Goal: Transaction & Acquisition: Purchase product/service

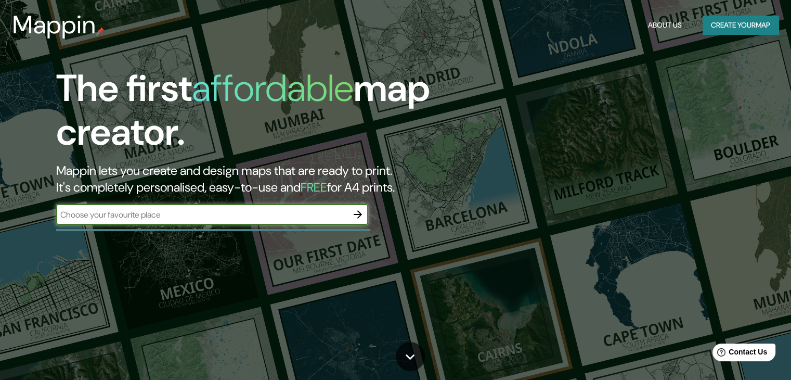
click at [283, 211] on input "text" at bounding box center [201, 215] width 291 height 12
click at [228, 213] on input "text" at bounding box center [201, 215] width 291 height 12
type input "rua min [PERSON_NAME]"
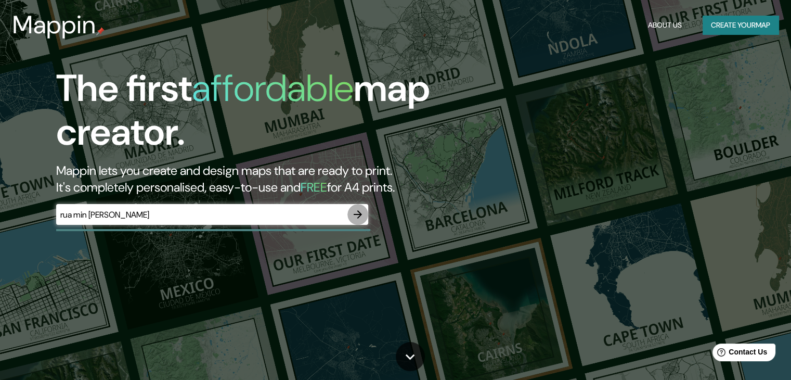
click at [363, 215] on icon "button" at bounding box center [357, 214] width 12 height 12
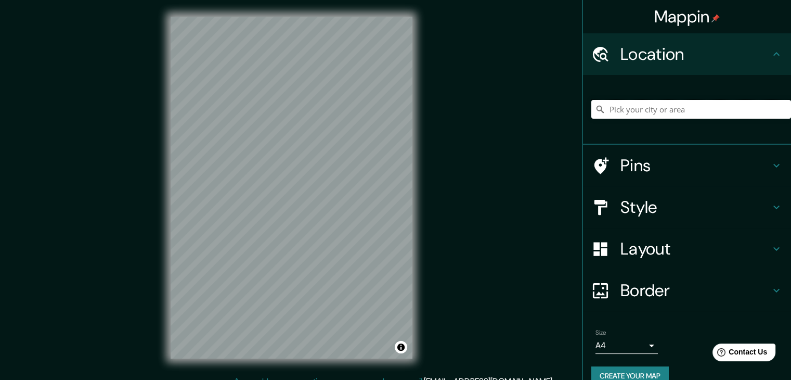
click at [711, 112] on input "Pick your city or area" at bounding box center [691, 109] width 200 height 19
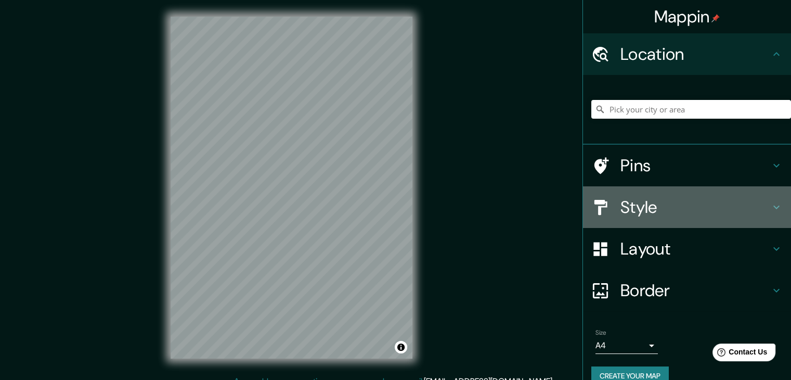
click at [633, 205] on h4 "Style" at bounding box center [695, 207] width 150 height 21
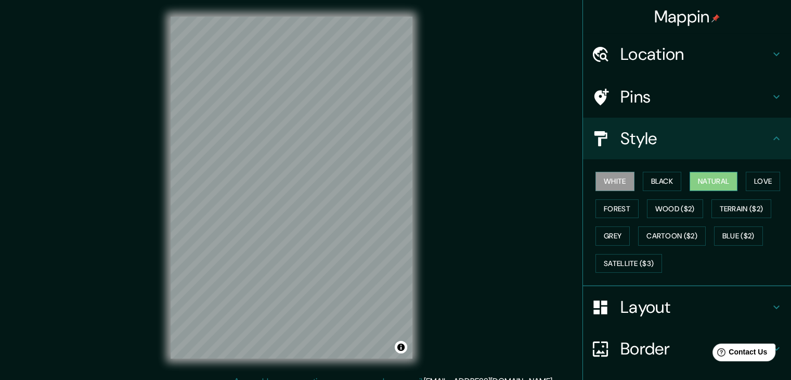
click at [695, 186] on button "Natural" at bounding box center [713, 181] width 48 height 19
click at [767, 180] on button "Love" at bounding box center [763, 181] width 34 height 19
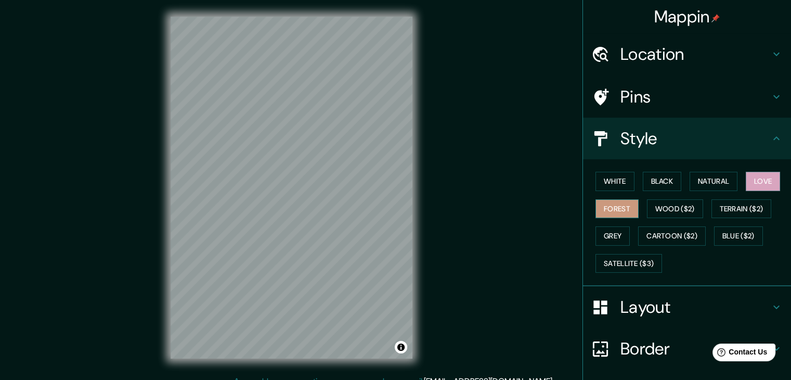
click at [622, 207] on button "Forest" at bounding box center [616, 208] width 43 height 19
click at [677, 213] on button "Wood ($2)" at bounding box center [675, 208] width 56 height 19
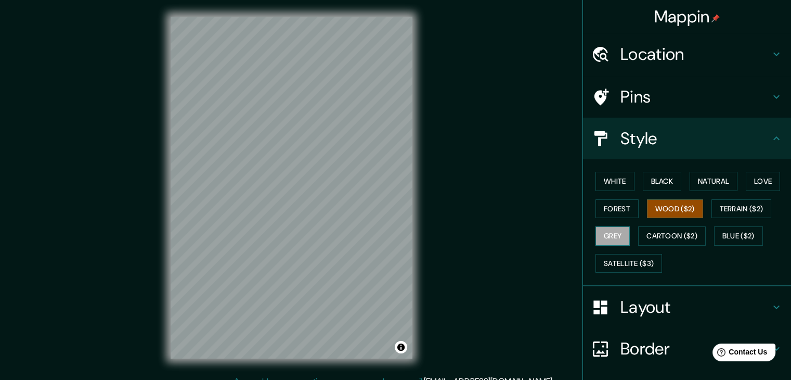
click at [611, 240] on button "Grey" at bounding box center [612, 235] width 34 height 19
click at [722, 178] on button "Natural" at bounding box center [713, 181] width 48 height 19
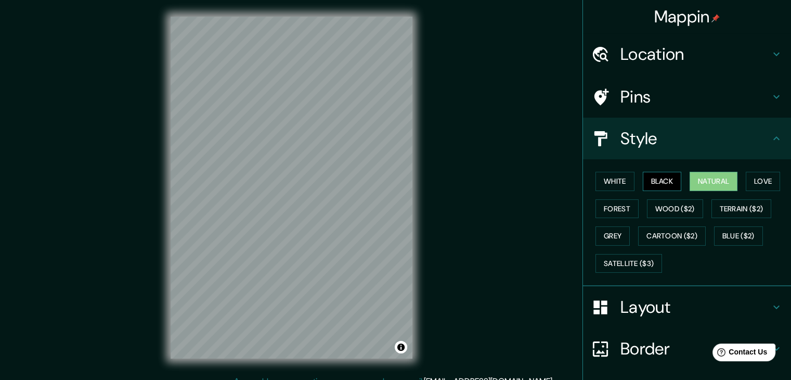
click at [655, 178] on button "Black" at bounding box center [662, 181] width 39 height 19
click at [616, 179] on button "White" at bounding box center [614, 181] width 39 height 19
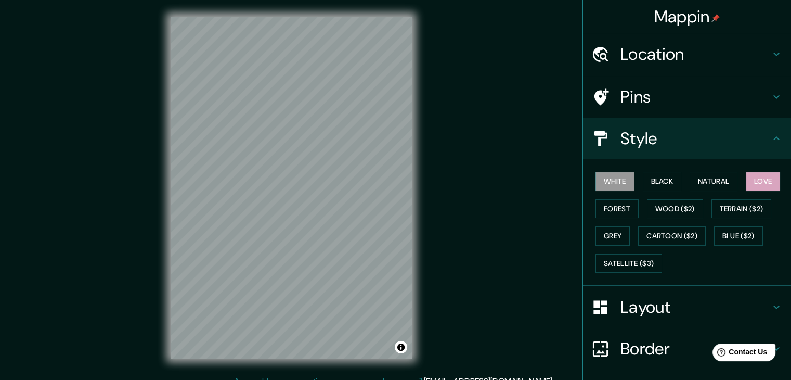
click at [762, 179] on button "Love" at bounding box center [763, 181] width 34 height 19
click at [611, 206] on button "Forest" at bounding box center [616, 208] width 43 height 19
click at [754, 179] on button "Love" at bounding box center [763, 181] width 34 height 19
click at [693, 299] on h4 "Layout" at bounding box center [695, 306] width 150 height 21
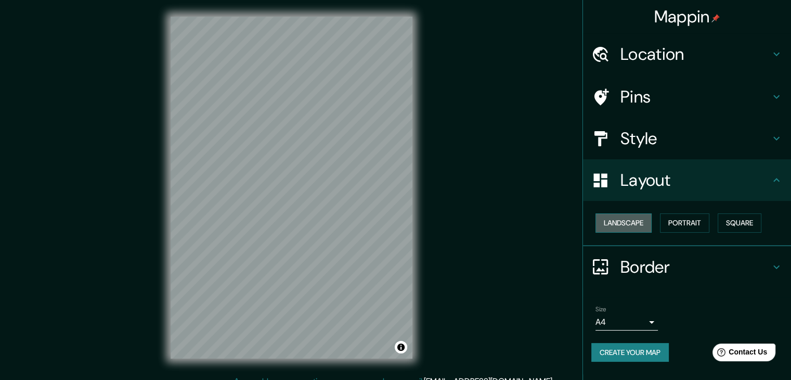
click at [634, 227] on button "Landscape" at bounding box center [623, 222] width 56 height 19
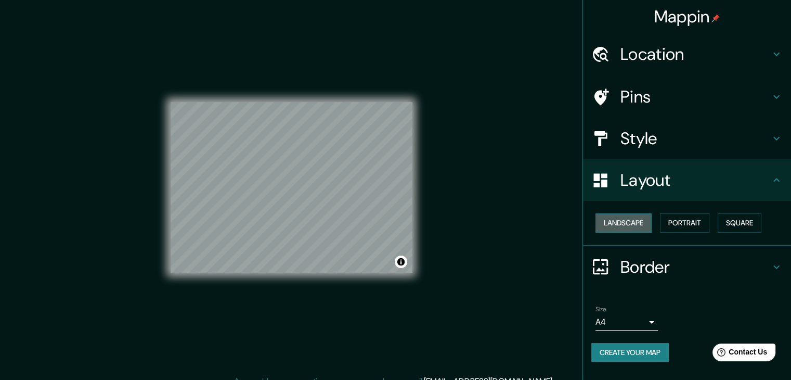
click at [634, 227] on button "Landscape" at bounding box center [623, 222] width 56 height 19
click at [696, 229] on button "Portrait" at bounding box center [684, 222] width 49 height 19
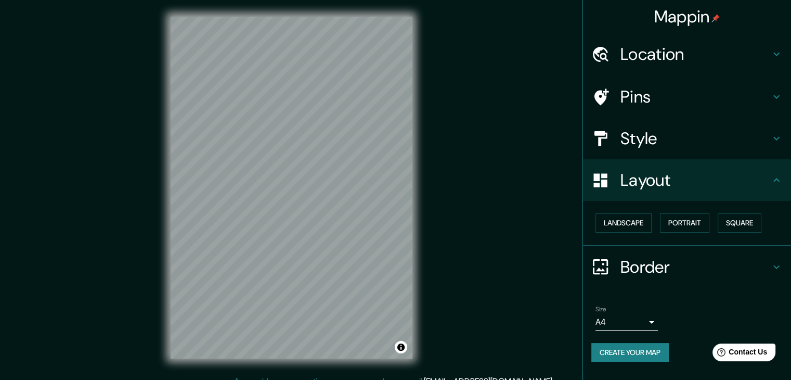
click at [663, 262] on h4 "Border" at bounding box center [695, 266] width 150 height 21
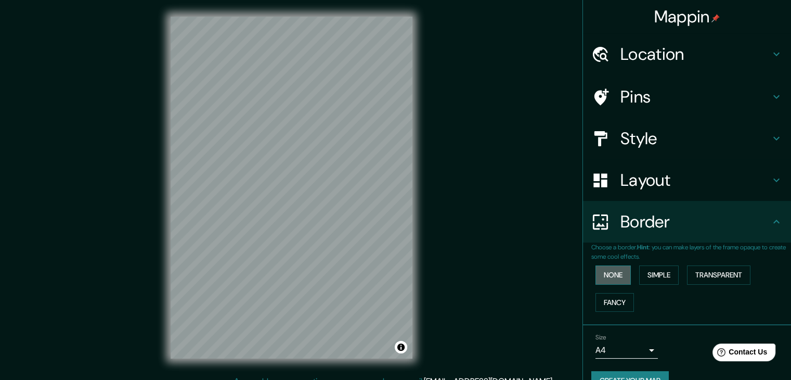
click at [613, 278] on button "None" at bounding box center [612, 274] width 35 height 19
click at [649, 275] on button "Simple" at bounding box center [659, 274] width 40 height 19
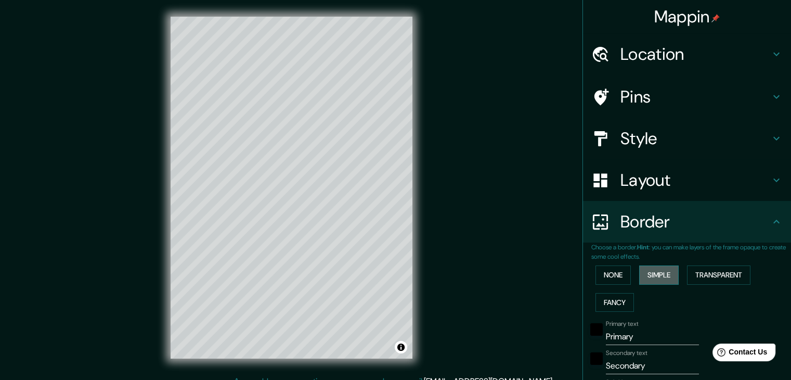
click at [649, 275] on button "Simple" at bounding box center [659, 274] width 40 height 19
type input "37"
click at [706, 278] on button "Transparent" at bounding box center [718, 274] width 63 height 19
click at [634, 292] on div "None Simple Transparent Fancy" at bounding box center [691, 288] width 200 height 55
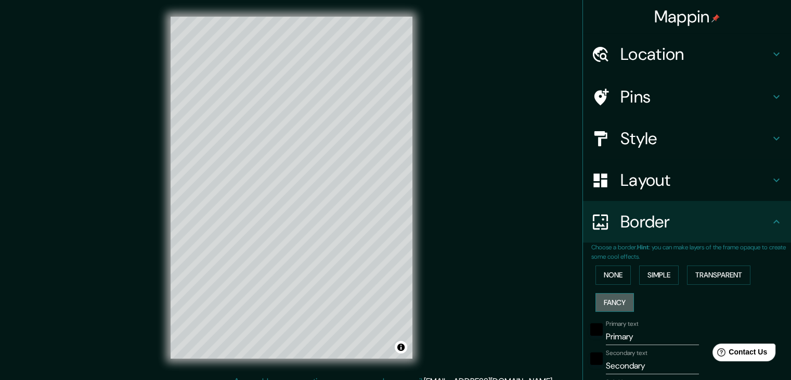
click at [623, 297] on button "Fancy" at bounding box center [614, 302] width 38 height 19
click at [615, 279] on button "None" at bounding box center [612, 274] width 35 height 19
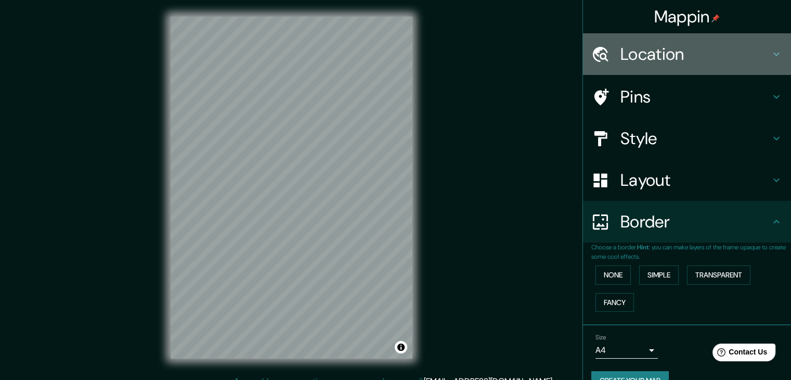
click at [659, 60] on h4 "Location" at bounding box center [695, 54] width 150 height 21
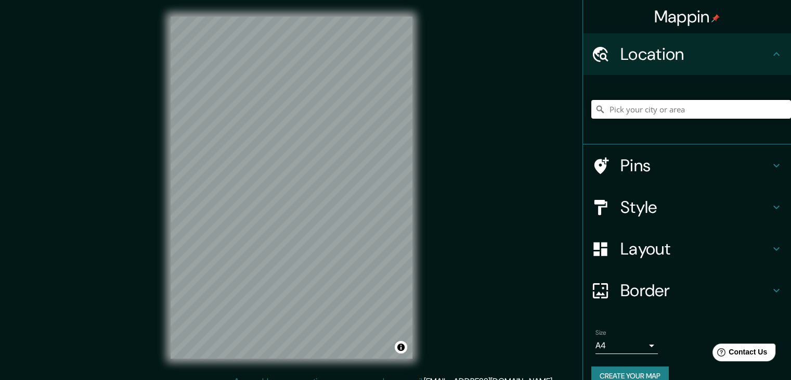
click at [647, 110] on input "Pick your city or area" at bounding box center [691, 109] width 200 height 19
click at [650, 105] on input "Pick your city or area" at bounding box center [691, 109] width 200 height 19
paste input "[STREET_ADDRESS], 03938-140"
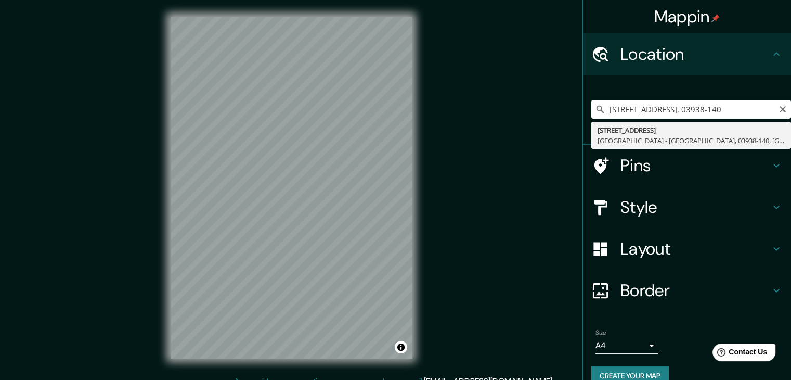
type input "[STREET_ADDRESS]"
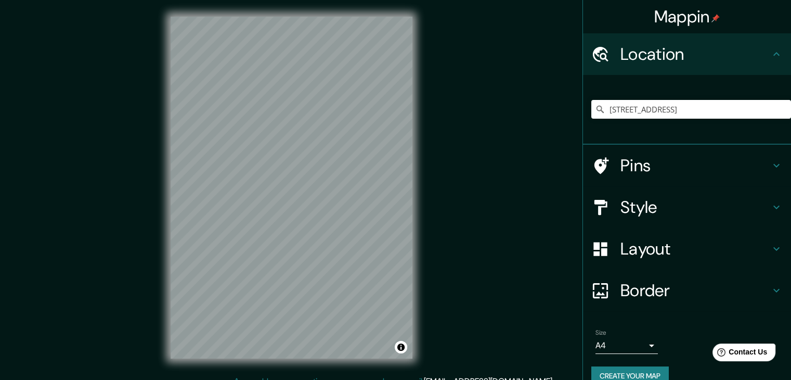
click at [665, 68] on div "Location" at bounding box center [687, 54] width 208 height 42
click at [770, 247] on icon at bounding box center [776, 248] width 12 height 12
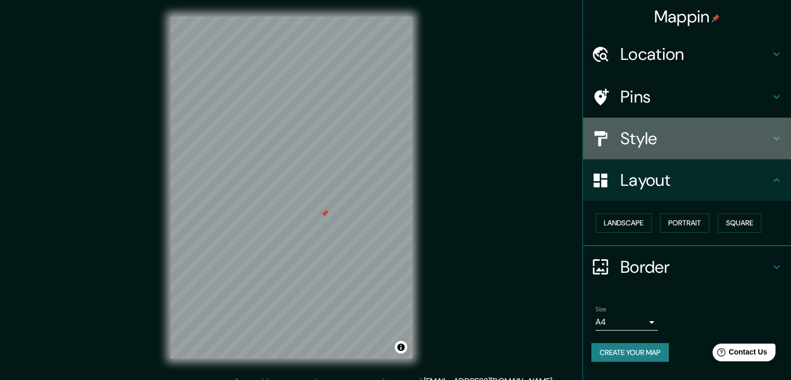
click at [703, 139] on h4 "Style" at bounding box center [695, 138] width 150 height 21
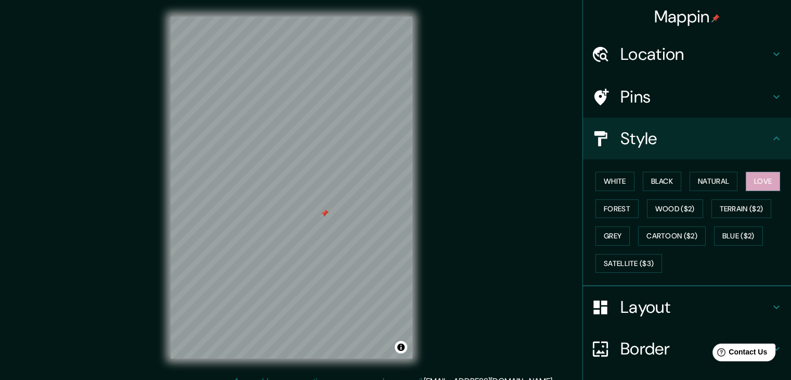
click at [591, 180] on div "White Black Natural Love Forest Wood ($2) Terrain ($2) Grey Cartoon ($2) Blue (…" at bounding box center [691, 221] width 200 height 109
click at [616, 181] on button "White" at bounding box center [614, 181] width 39 height 19
click at [663, 185] on button "Black" at bounding box center [662, 181] width 39 height 19
click at [327, 223] on div at bounding box center [326, 219] width 8 height 8
drag, startPoint x: 324, startPoint y: 220, endPoint x: 321, endPoint y: 225, distance: 5.9
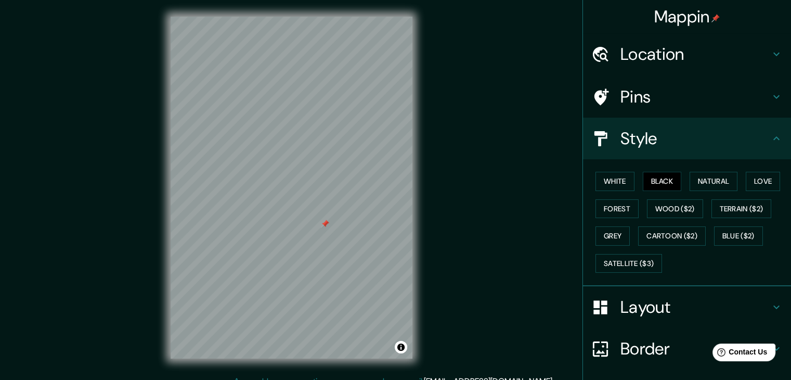
click at [323, 225] on div at bounding box center [325, 223] width 8 height 8
click at [327, 226] on div at bounding box center [324, 225] width 8 height 8
click at [327, 220] on div at bounding box center [328, 222] width 8 height 8
click at [398, 350] on button "Toggle attribution" at bounding box center [401, 347] width 12 height 12
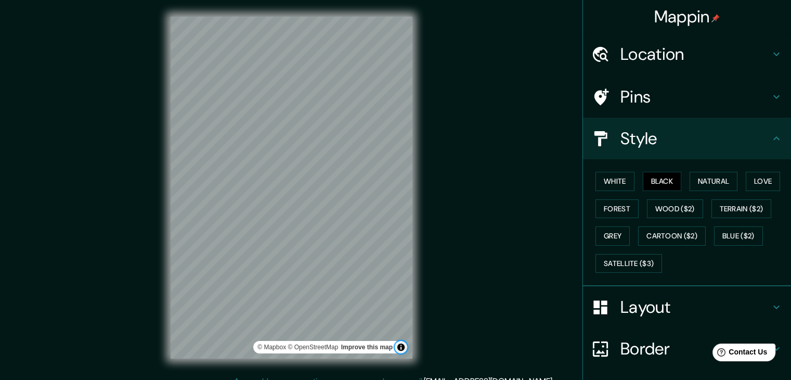
click at [401, 348] on button "Toggle attribution" at bounding box center [401, 347] width 12 height 12
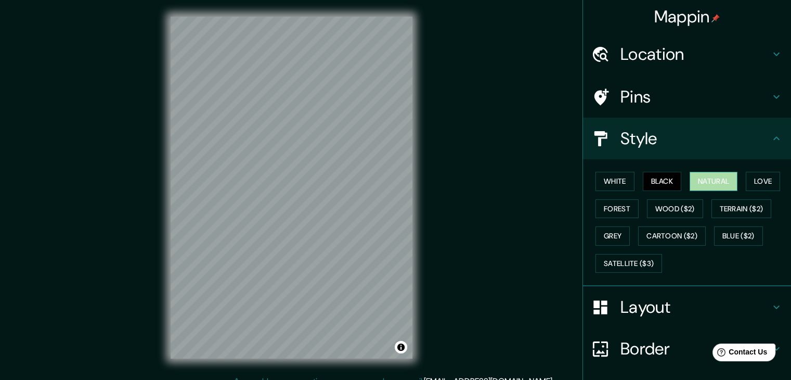
click at [722, 183] on button "Natural" at bounding box center [713, 181] width 48 height 19
click at [763, 179] on button "Love" at bounding box center [763, 181] width 34 height 19
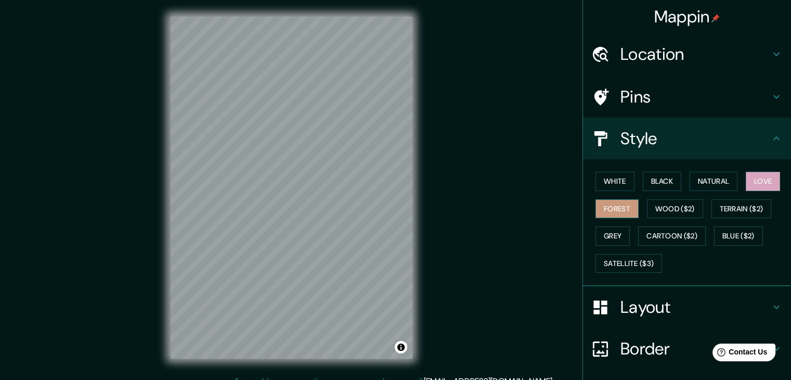
click at [605, 207] on button "Forest" at bounding box center [616, 208] width 43 height 19
click at [603, 185] on button "White" at bounding box center [614, 181] width 39 height 19
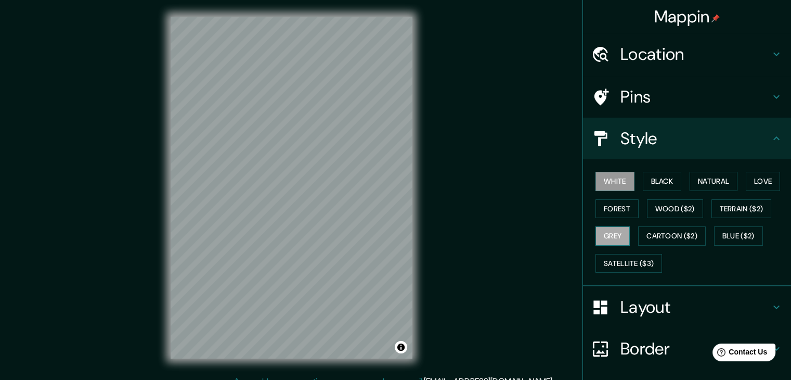
click at [619, 235] on button "Grey" at bounding box center [612, 235] width 34 height 19
click at [675, 234] on button "Cartoon ($2)" at bounding box center [672, 235] width 68 height 19
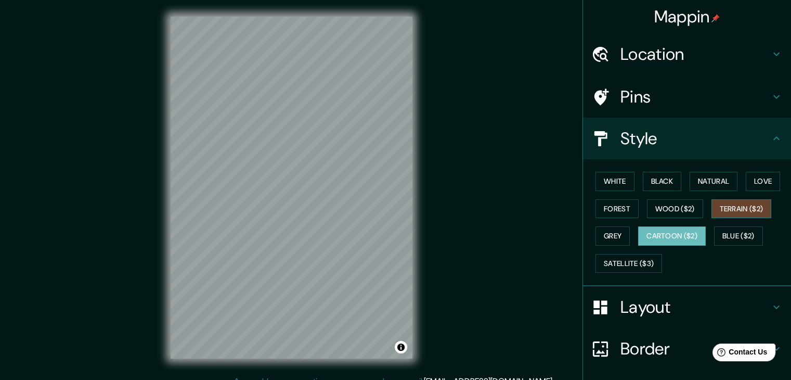
click at [737, 214] on button "Terrain ($2)" at bounding box center [741, 208] width 60 height 19
click at [737, 237] on button "Blue ($2)" at bounding box center [738, 235] width 49 height 19
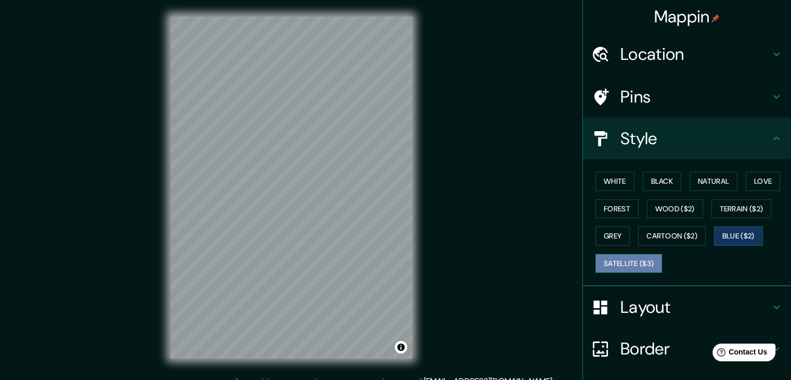
click at [640, 260] on button "Satellite ($3)" at bounding box center [628, 263] width 67 height 19
click at [615, 211] on button "Forest" at bounding box center [616, 208] width 43 height 19
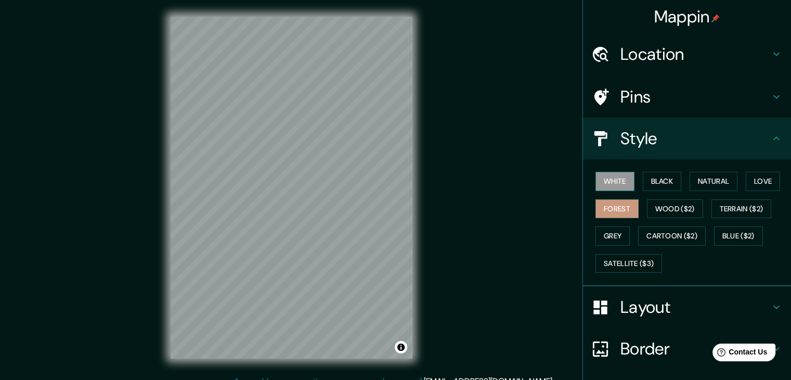
click at [614, 174] on button "White" at bounding box center [614, 181] width 39 height 19
click at [703, 179] on button "Natural" at bounding box center [713, 181] width 48 height 19
click at [595, 186] on button "White" at bounding box center [614, 181] width 39 height 19
click at [643, 178] on button "Black" at bounding box center [662, 181] width 39 height 19
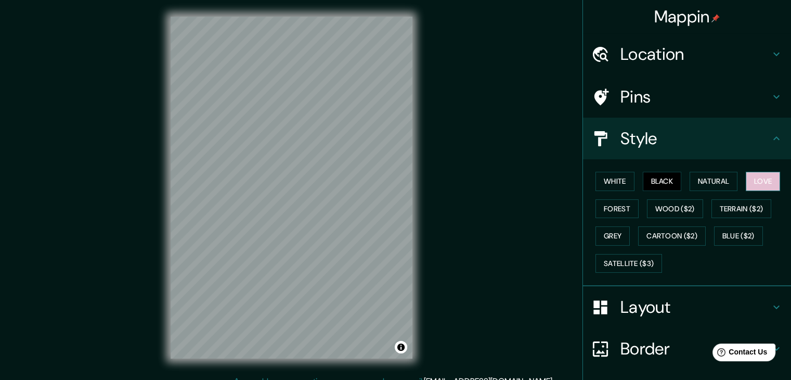
click at [746, 174] on button "Love" at bounding box center [763, 181] width 34 height 19
click at [716, 178] on button "Natural" at bounding box center [713, 181] width 48 height 19
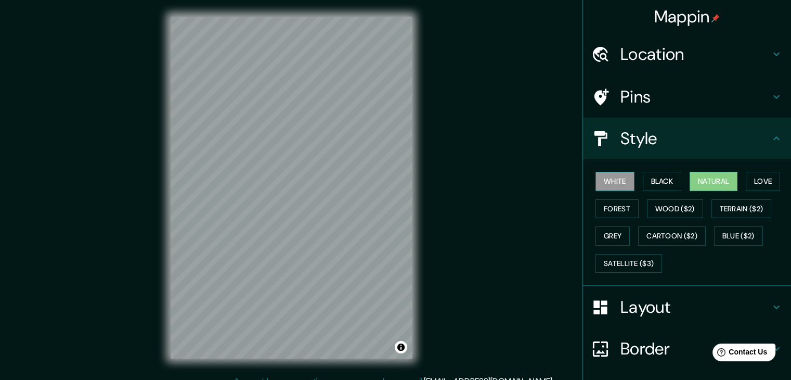
click at [604, 180] on button "White" at bounding box center [614, 181] width 39 height 19
click at [611, 208] on button "Forest" at bounding box center [616, 208] width 43 height 19
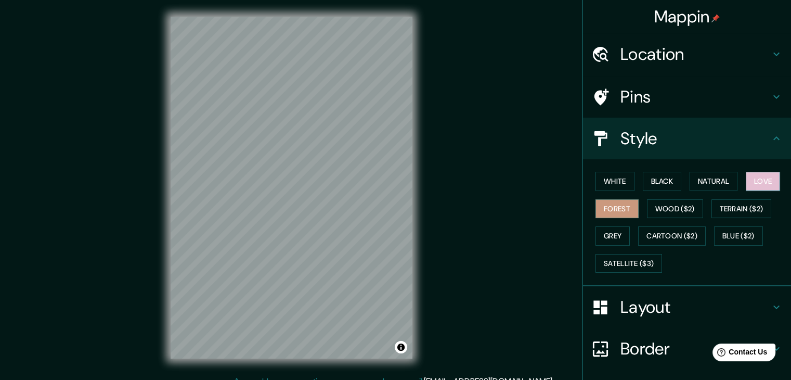
click at [760, 184] on button "Love" at bounding box center [763, 181] width 34 height 19
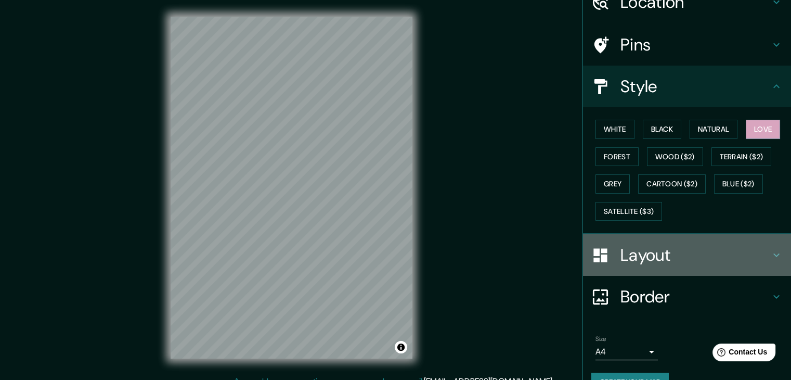
click at [686, 253] on h4 "Layout" at bounding box center [695, 254] width 150 height 21
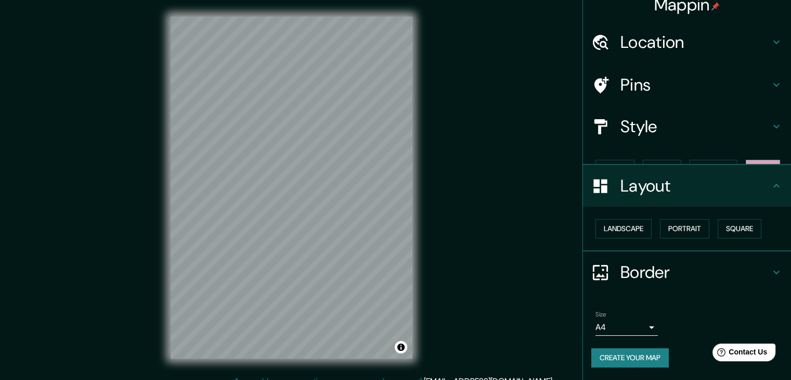
scroll to position [0, 0]
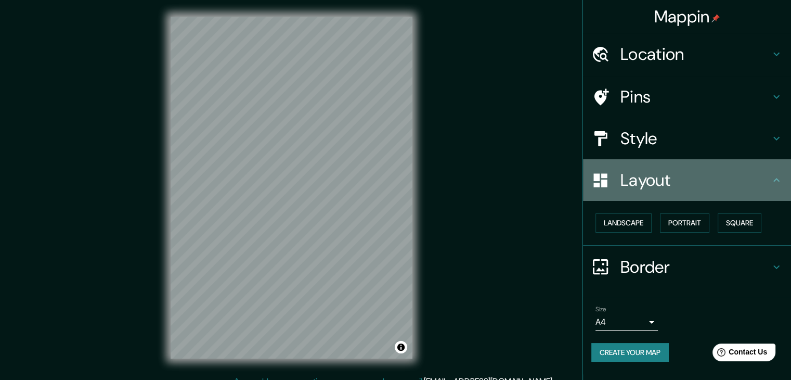
click at [750, 180] on h4 "Layout" at bounding box center [695, 180] width 150 height 21
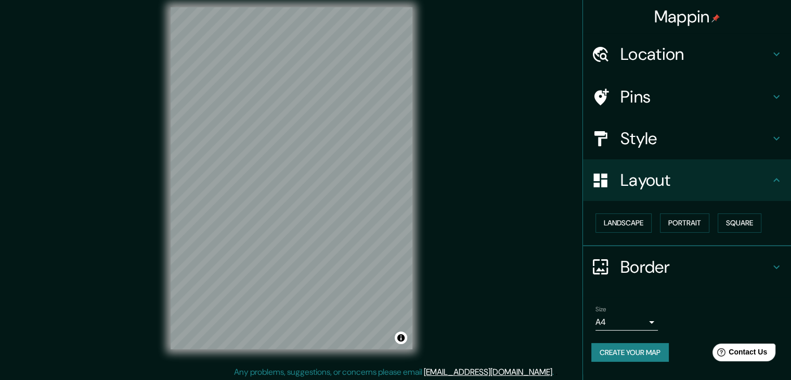
scroll to position [12, 0]
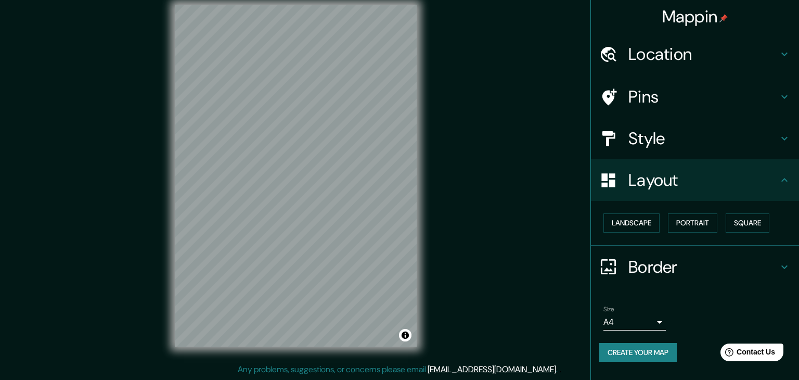
click at [654, 323] on body "Mappin Location [STREET_ADDRESS] Pins Style Layout Landscape Portrait Square Bo…" at bounding box center [399, 178] width 799 height 380
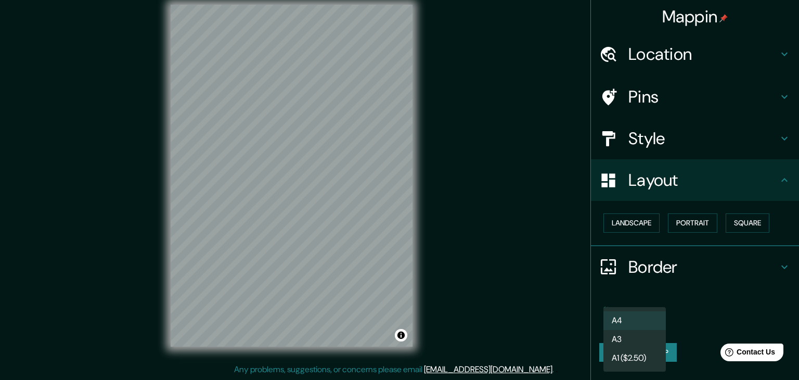
click at [690, 316] on div at bounding box center [399, 190] width 799 height 380
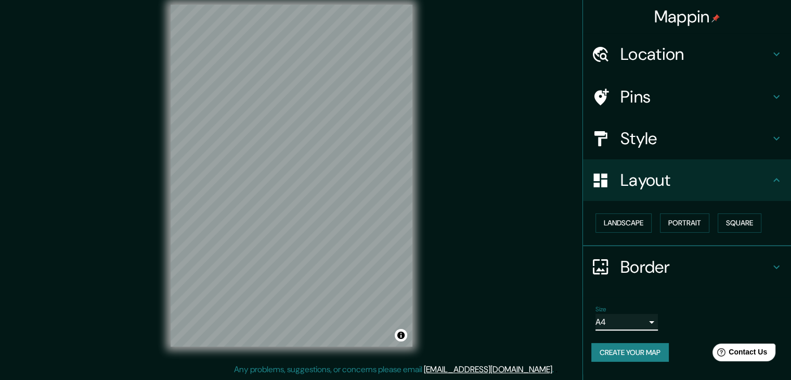
scroll to position [0, 0]
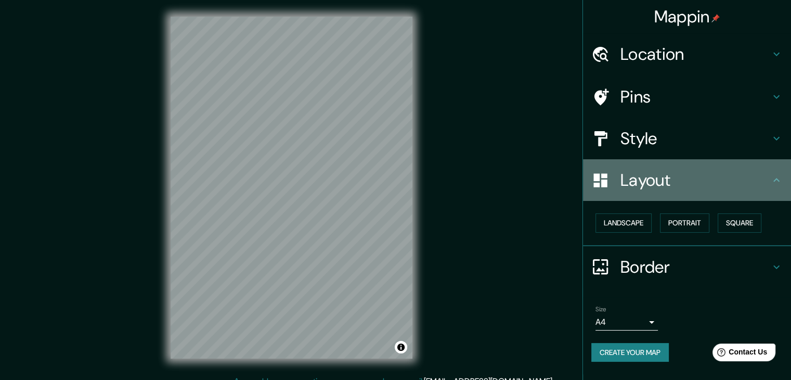
click at [679, 170] on h4 "Layout" at bounding box center [695, 180] width 150 height 21
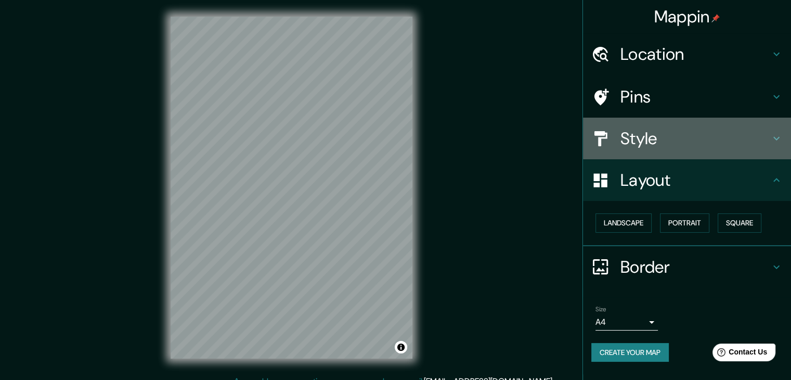
click at [667, 143] on h4 "Style" at bounding box center [695, 138] width 150 height 21
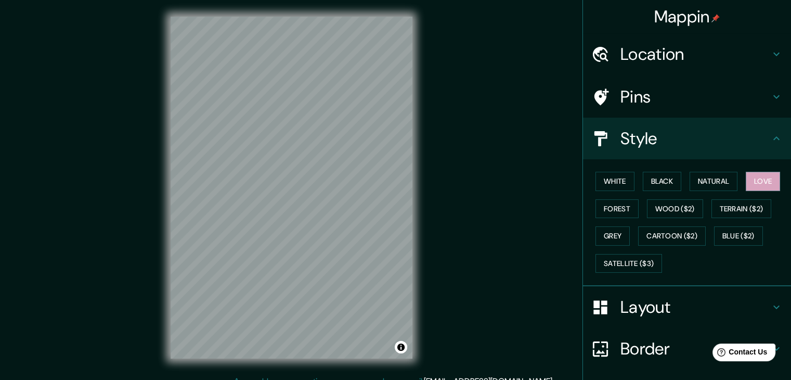
click at [669, 92] on h4 "Pins" at bounding box center [695, 96] width 150 height 21
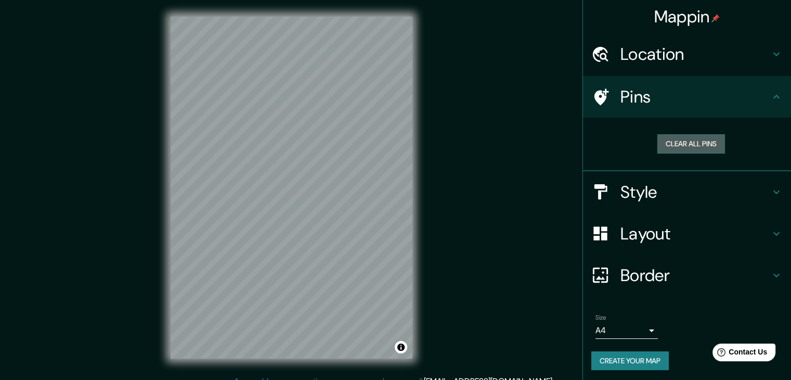
click at [697, 144] on button "Clear all pins" at bounding box center [691, 143] width 68 height 19
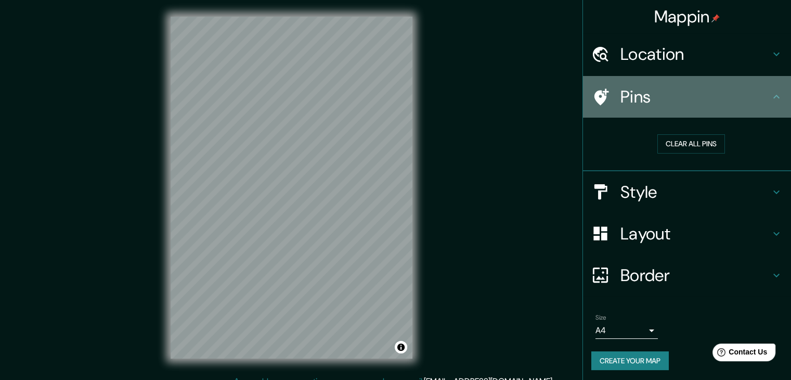
click at [620, 94] on h4 "Pins" at bounding box center [695, 96] width 150 height 21
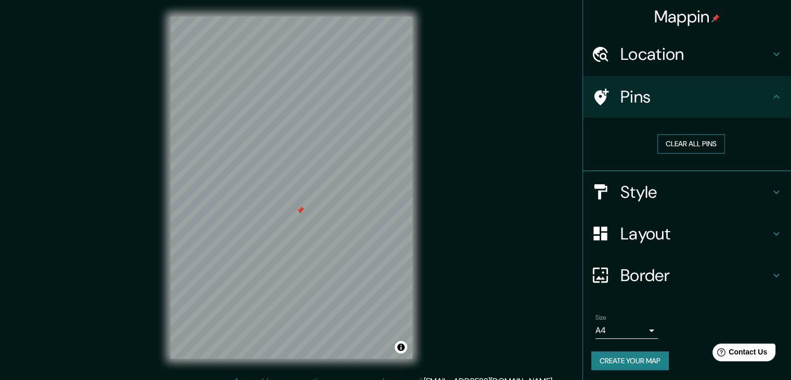
click at [707, 135] on button "Clear all pins" at bounding box center [691, 143] width 68 height 19
click at [608, 366] on button "Create your map" at bounding box center [629, 360] width 77 height 19
click at [770, 275] on icon at bounding box center [776, 275] width 12 height 12
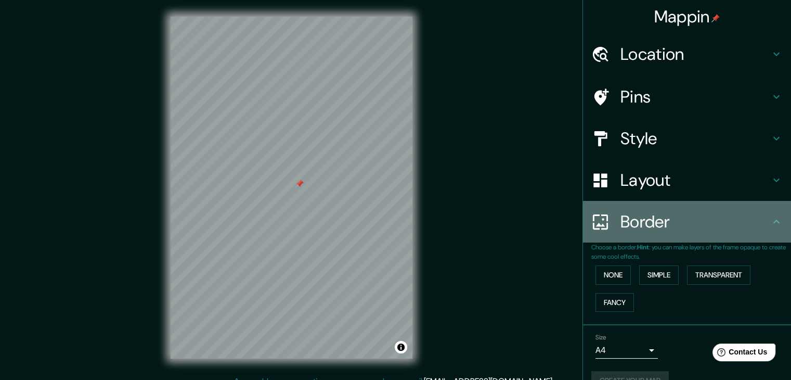
click at [755, 224] on h4 "Border" at bounding box center [695, 221] width 150 height 21
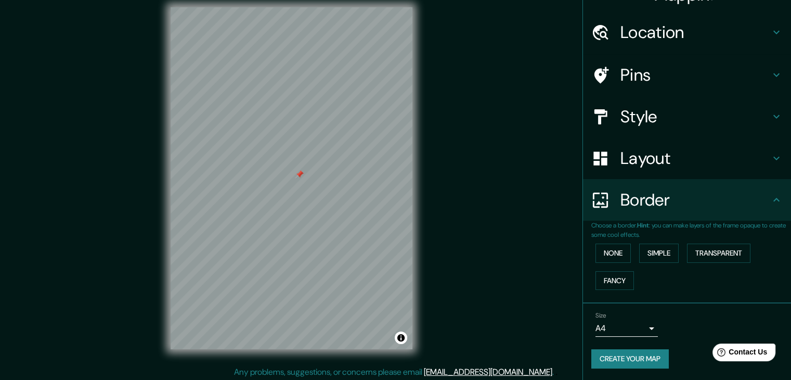
scroll to position [12, 0]
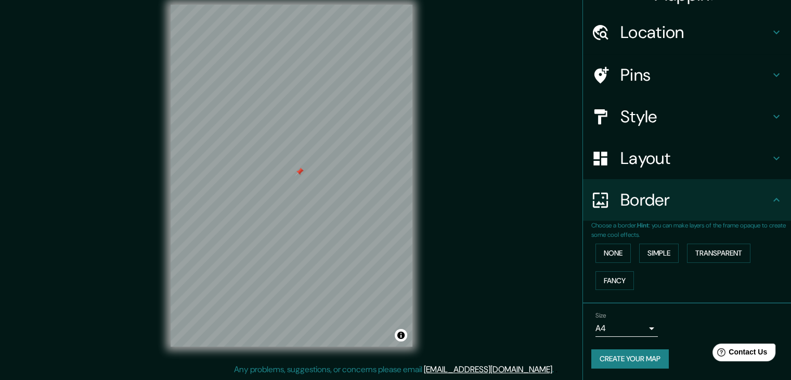
click at [655, 356] on button "Create your map" at bounding box center [629, 358] width 77 height 19
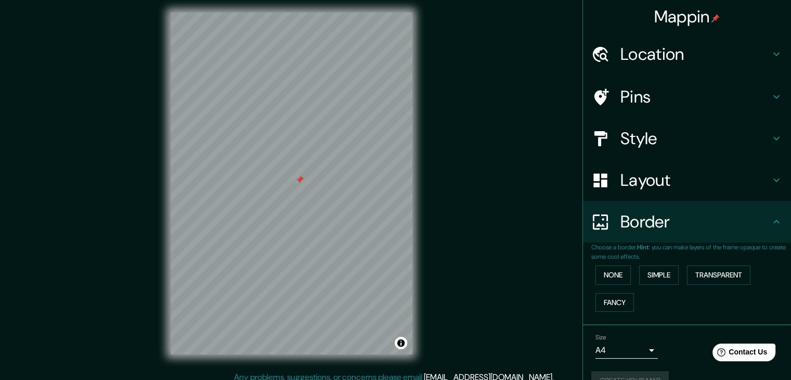
scroll to position [0, 0]
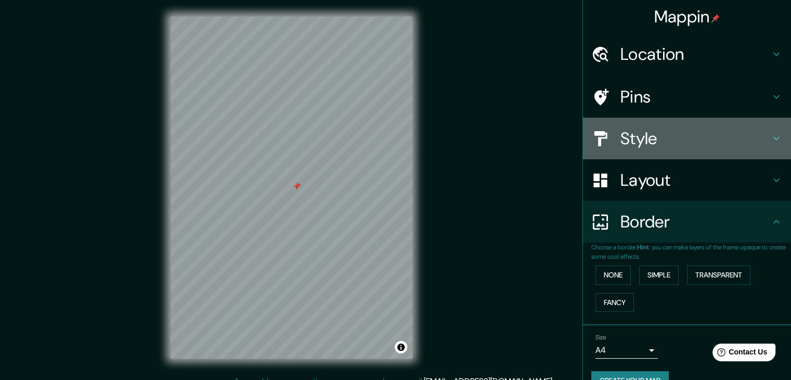
click at [658, 146] on h4 "Style" at bounding box center [695, 138] width 150 height 21
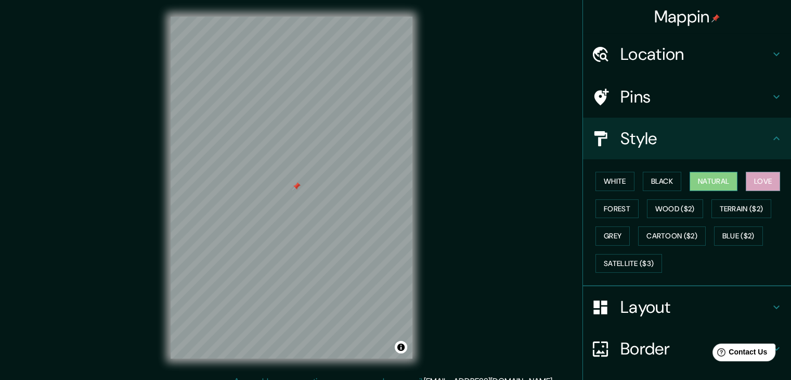
click at [705, 175] on button "Natural" at bounding box center [713, 181] width 48 height 19
click at [609, 179] on button "White" at bounding box center [614, 181] width 39 height 19
click at [713, 181] on button "Natural" at bounding box center [713, 181] width 48 height 19
click at [761, 180] on button "Love" at bounding box center [763, 181] width 34 height 19
click at [626, 202] on button "Forest" at bounding box center [616, 208] width 43 height 19
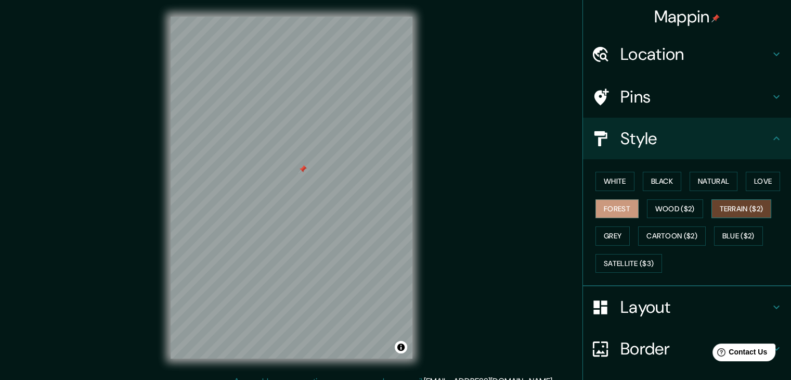
click at [734, 209] on button "Terrain ($2)" at bounding box center [741, 208] width 60 height 19
click at [742, 235] on button "Blue ($2)" at bounding box center [738, 235] width 49 height 19
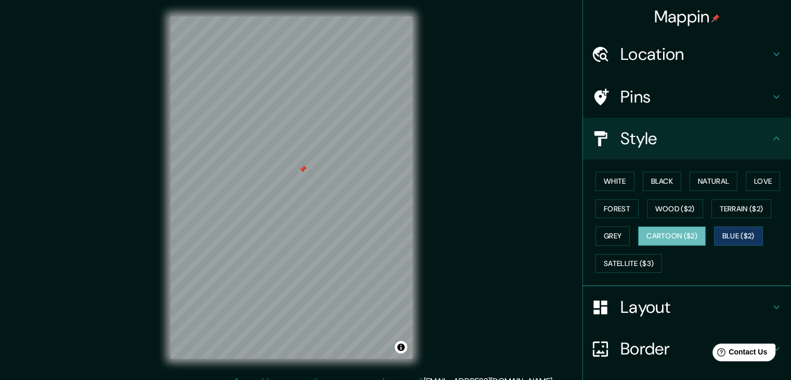
click at [680, 236] on button "Cartoon ($2)" at bounding box center [672, 235] width 68 height 19
click at [633, 260] on button "Satellite ($3)" at bounding box center [628, 263] width 67 height 19
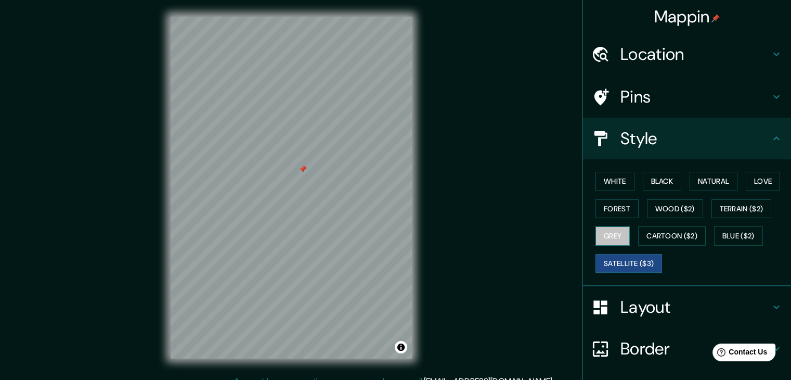
click at [611, 237] on button "Grey" at bounding box center [612, 235] width 34 height 19
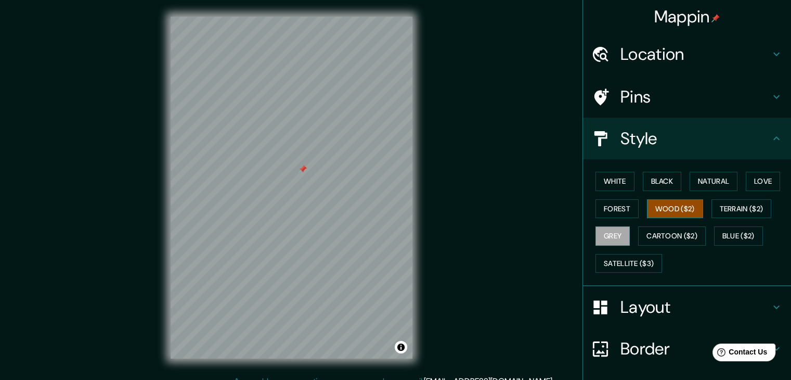
click at [670, 210] on button "Wood ($2)" at bounding box center [675, 208] width 56 height 19
click at [662, 187] on button "Black" at bounding box center [662, 181] width 39 height 19
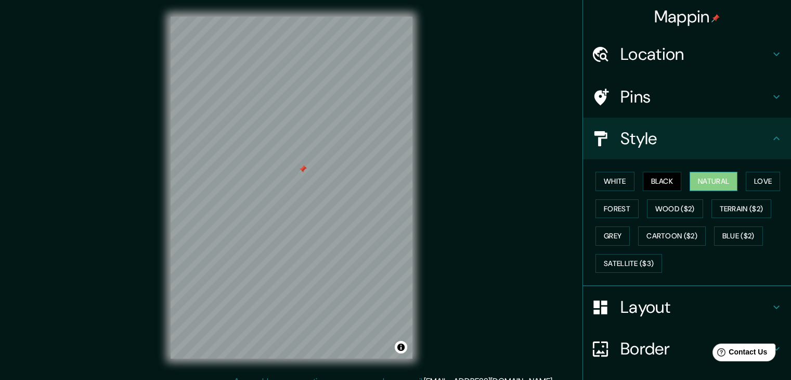
click at [698, 185] on button "Natural" at bounding box center [713, 181] width 48 height 19
click at [652, 88] on h4 "Pins" at bounding box center [695, 96] width 150 height 21
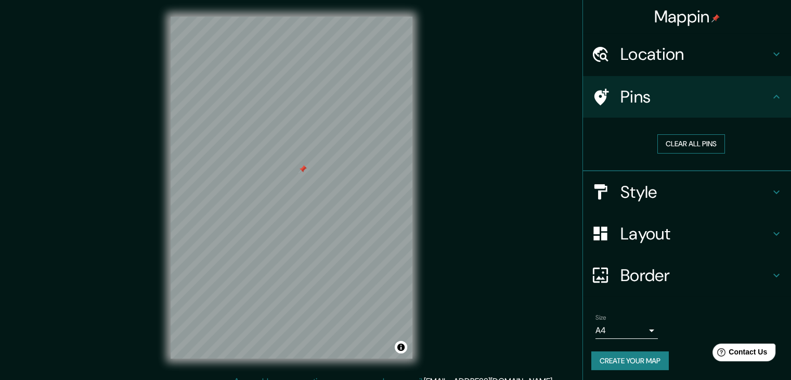
click at [679, 140] on button "Clear all pins" at bounding box center [691, 143] width 68 height 19
click at [639, 359] on button "Create your map" at bounding box center [629, 360] width 77 height 19
click at [678, 11] on h4 "Mappin" at bounding box center [687, 16] width 66 height 21
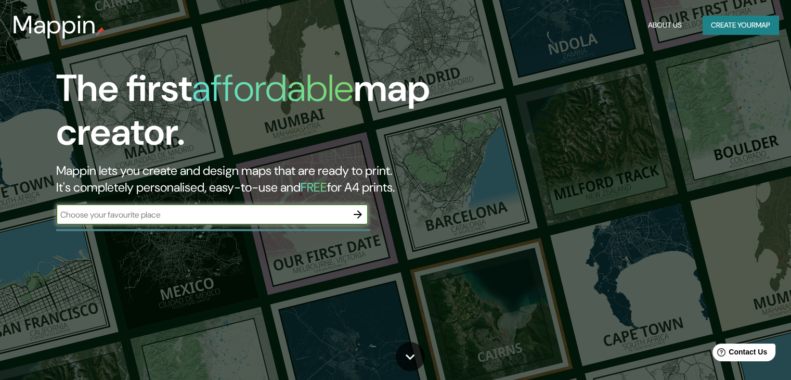
drag, startPoint x: 60, startPoint y: 28, endPoint x: 67, endPoint y: 31, distance: 7.7
click at [60, 28] on h3 "Mappin" at bounding box center [54, 24] width 84 height 29
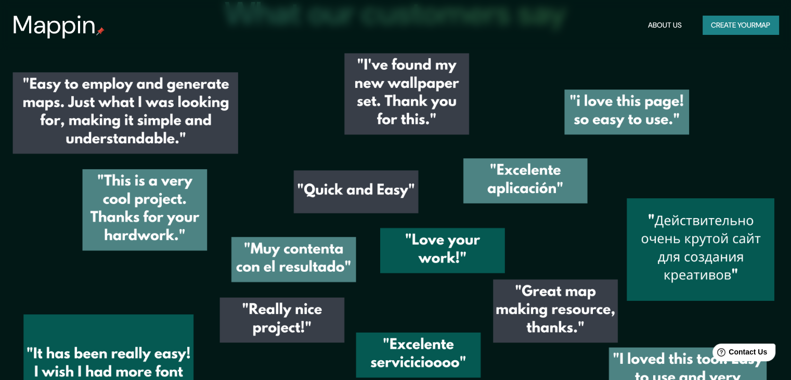
scroll to position [1404, 0]
